Goal: Find specific page/section: Find specific page/section

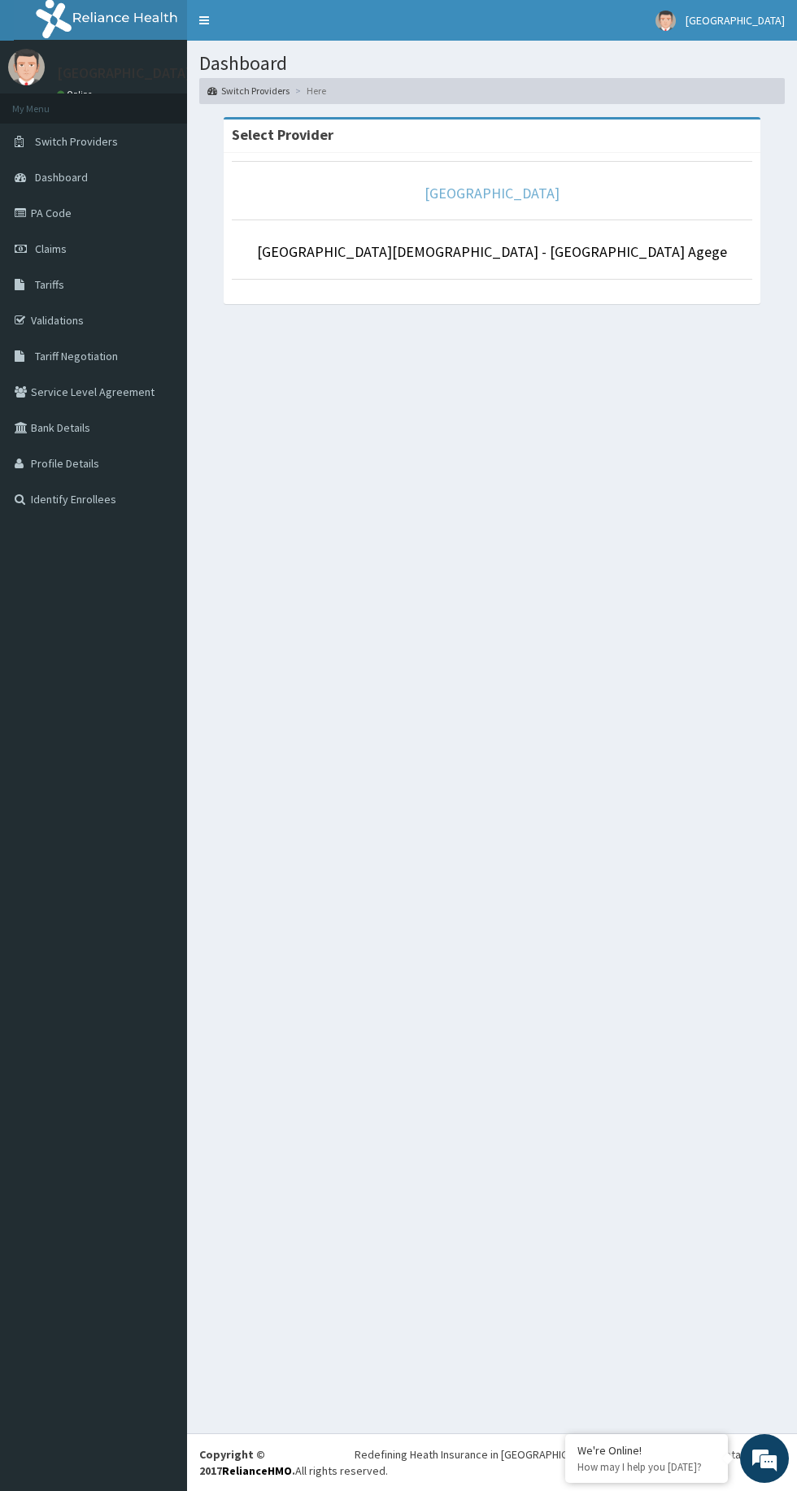
click at [532, 195] on link "[GEOGRAPHIC_DATA]" at bounding box center [491, 193] width 135 height 19
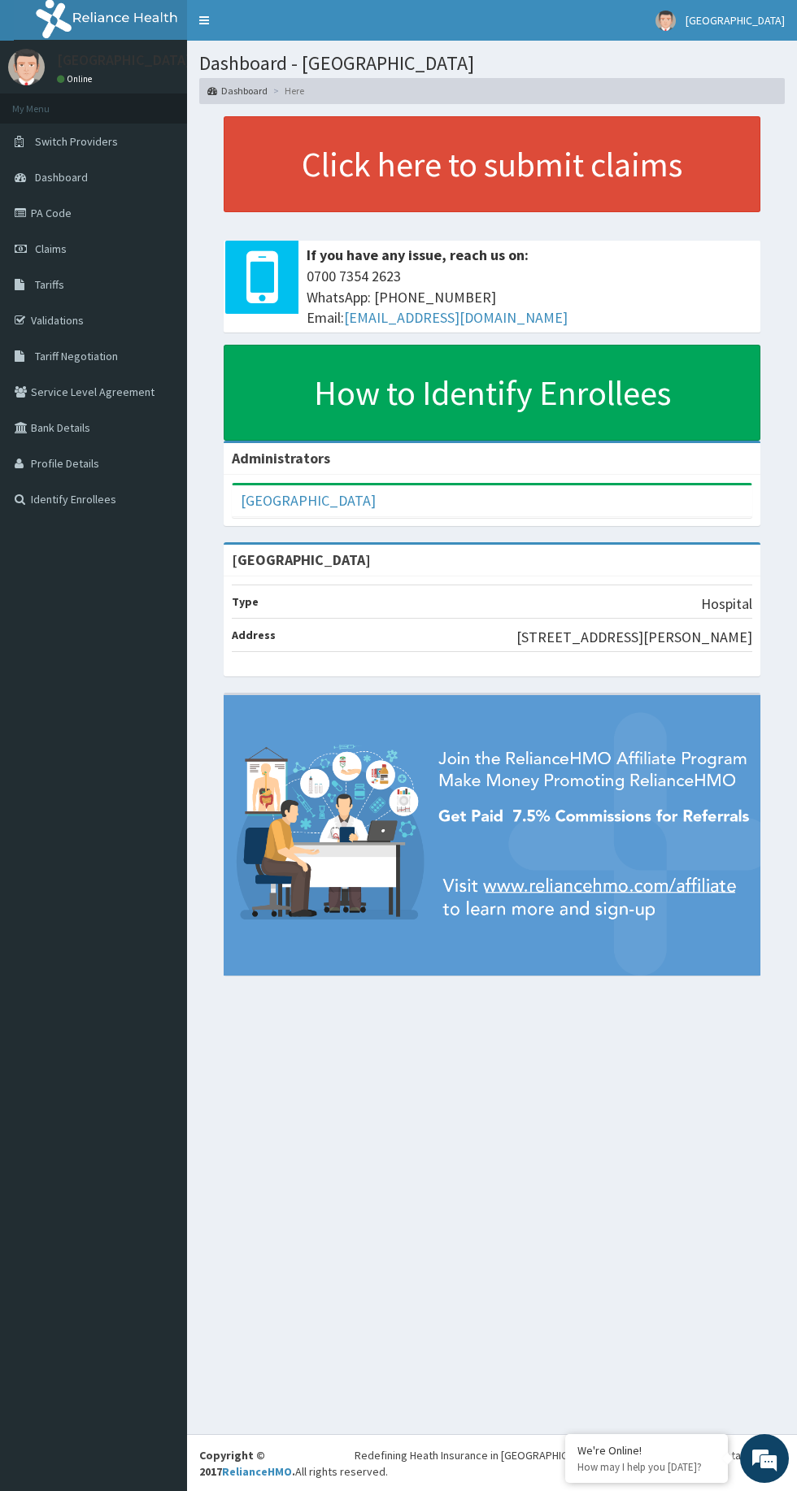
click at [68, 326] on link "Validations" at bounding box center [93, 320] width 187 height 36
